Goal: Information Seeking & Learning: Learn about a topic

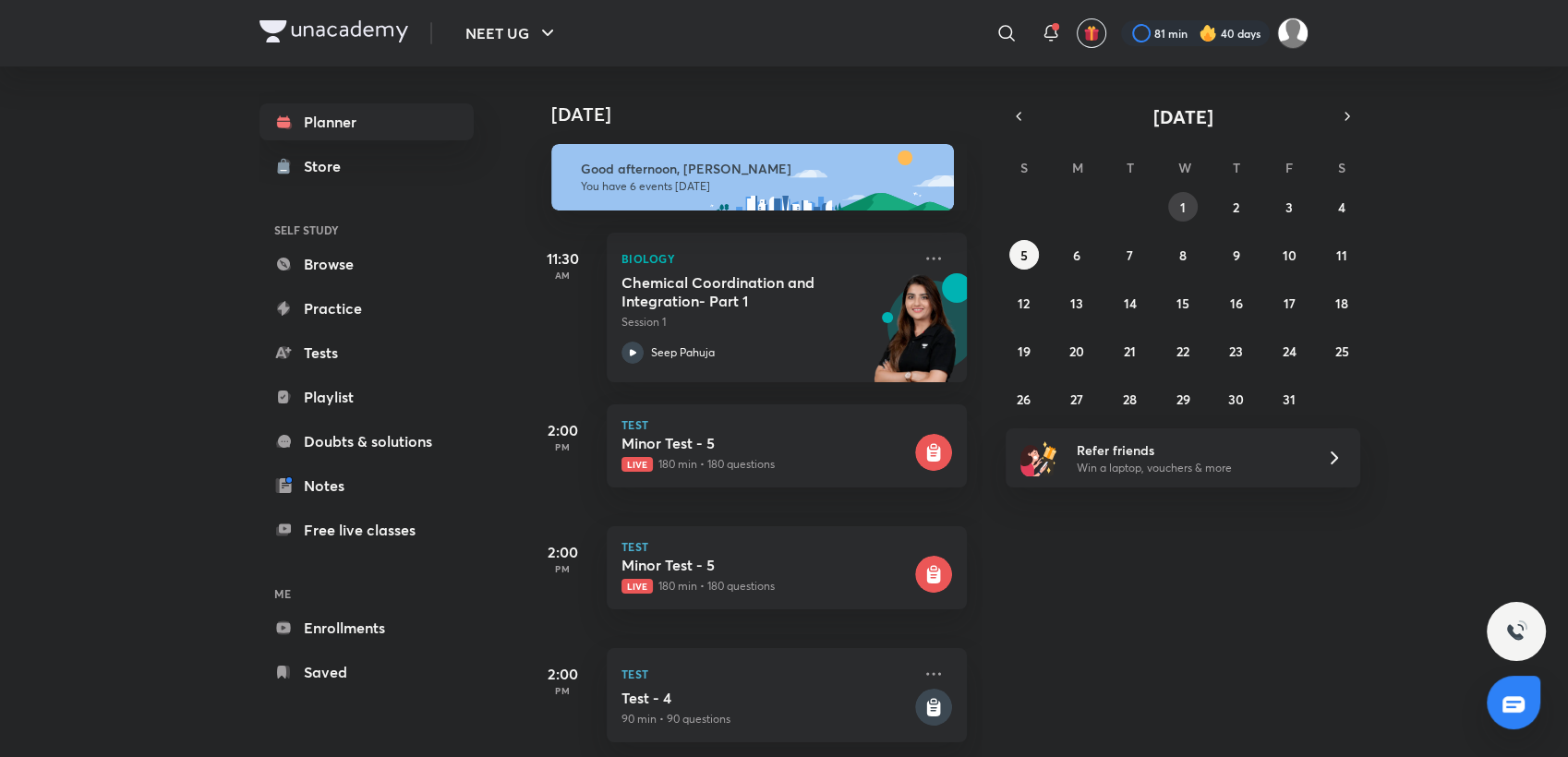
click at [1180, 201] on abbr "1" at bounding box center [1183, 207] width 6 height 18
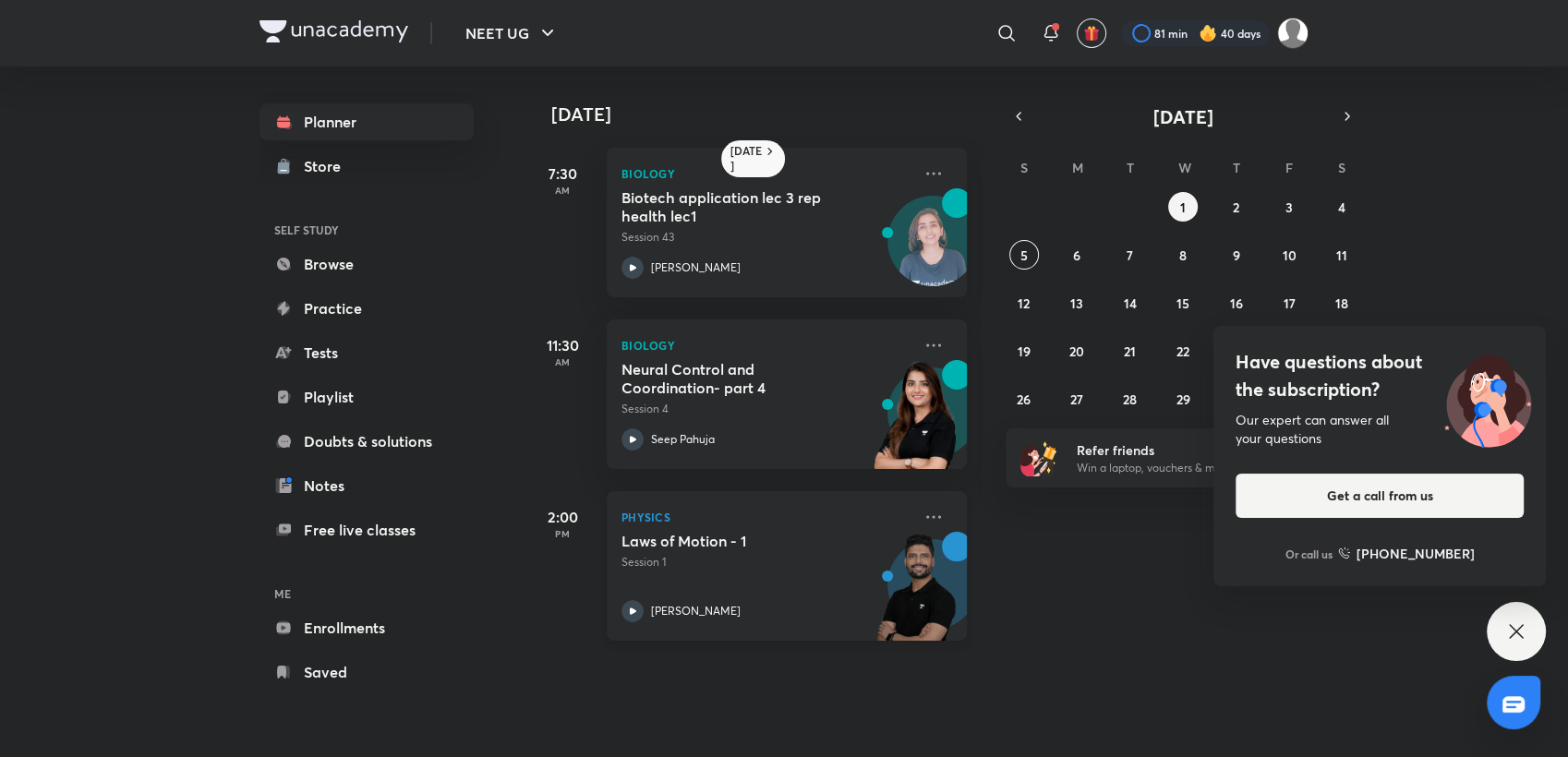
click at [865, 576] on img at bounding box center [915, 595] width 101 height 128
